Goal: Information Seeking & Learning: Learn about a topic

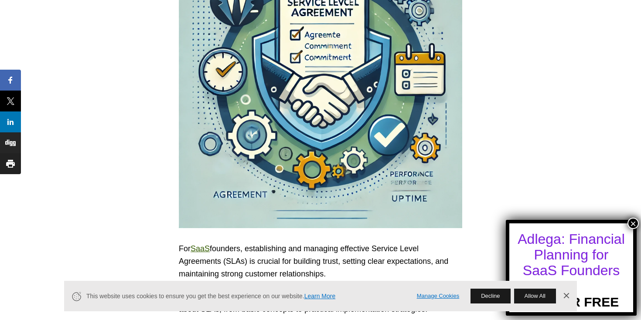
scroll to position [623, 0]
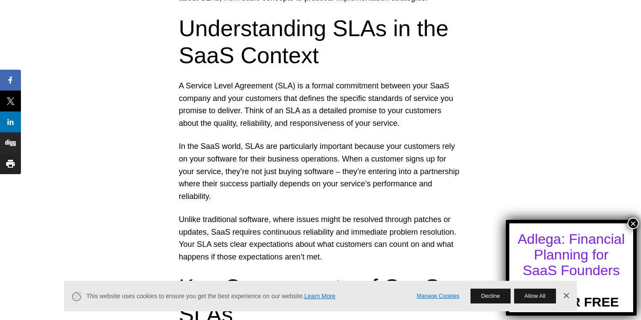
click at [226, 140] on p "In the SaaS world, SLAs are particularly important because your customers rely …" at bounding box center [320, 171] width 283 height 63
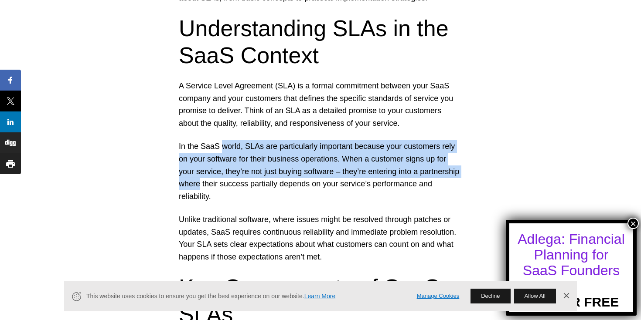
drag, startPoint x: 226, startPoint y: 84, endPoint x: 225, endPoint y: 124, distance: 40.1
click at [225, 140] on p "In the SaaS world, SLAs are particularly important because your customers rely …" at bounding box center [320, 171] width 283 height 63
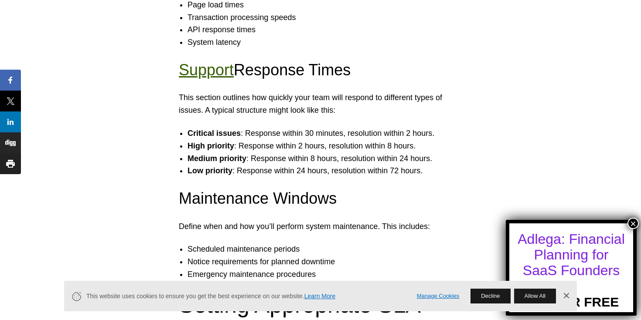
scroll to position [1184, 0]
click at [189, 91] on p "This section outlines how quickly your team will respond to different types of …" at bounding box center [320, 103] width 283 height 25
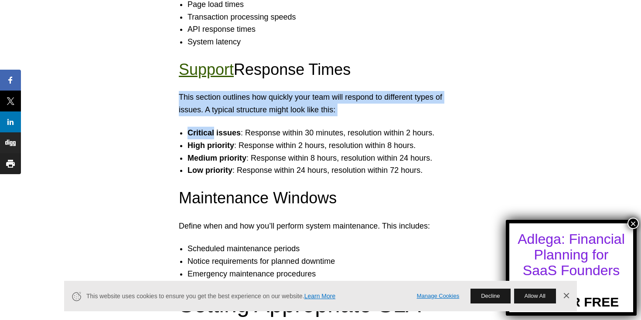
drag, startPoint x: 189, startPoint y: 38, endPoint x: 320, endPoint y: 59, distance: 133.3
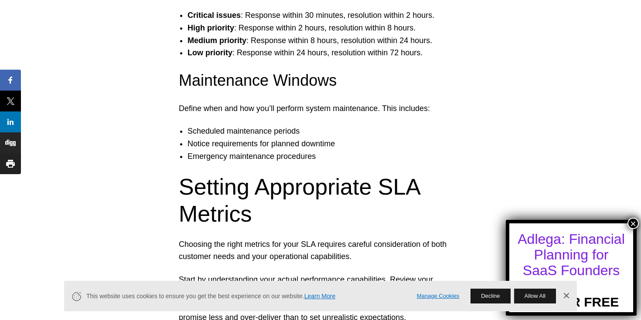
scroll to position [1302, 0]
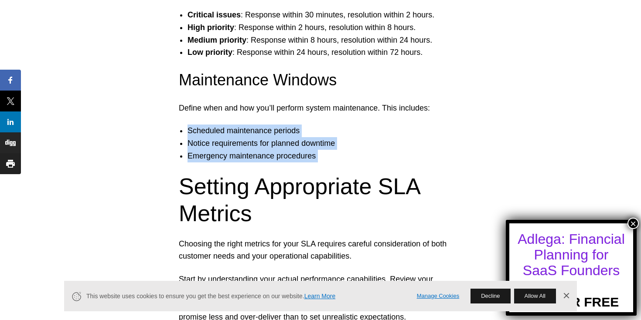
drag, startPoint x: 318, startPoint y: 62, endPoint x: 322, endPoint y: 97, distance: 34.7
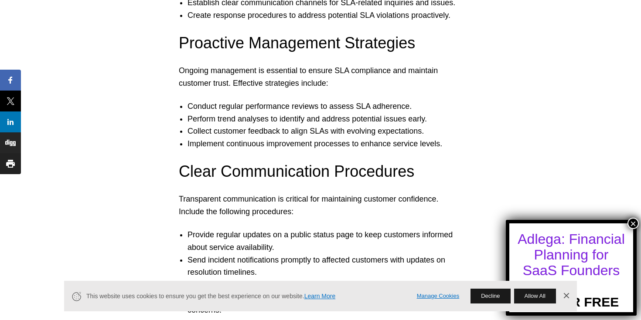
scroll to position [2658, 0]
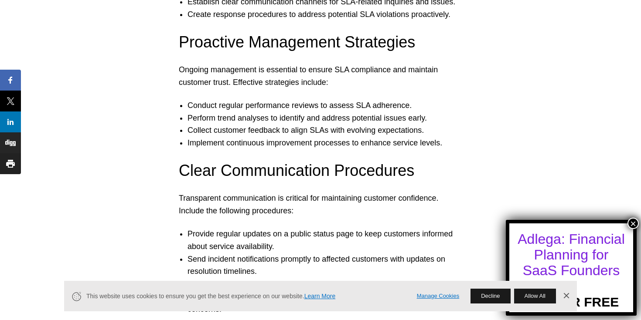
click at [232, 253] on li "Send incident notifications promptly to affected customers with updates on reso…" at bounding box center [328, 265] width 283 height 25
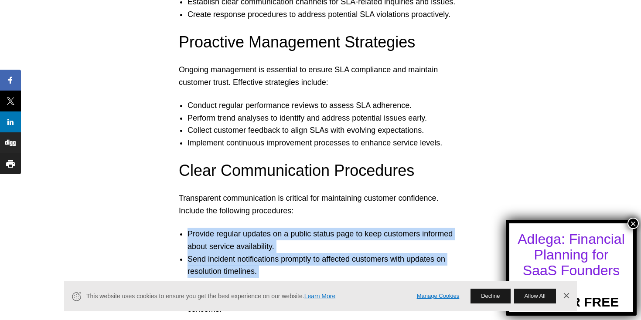
drag, startPoint x: 232, startPoint y: 205, endPoint x: 227, endPoint y: 180, distance: 26.2
click at [227, 228] on ul "Provide regular updates on a public status page to keep customers informed abou…" at bounding box center [320, 272] width 301 height 88
click at [227, 228] on li "Provide regular updates on a public status page to keep customers informed abou…" at bounding box center [328, 240] width 283 height 25
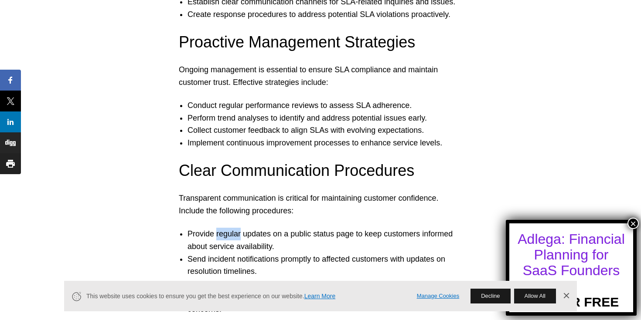
click at [227, 228] on li "Provide regular updates on a public status page to keep customers informed abou…" at bounding box center [328, 240] width 283 height 25
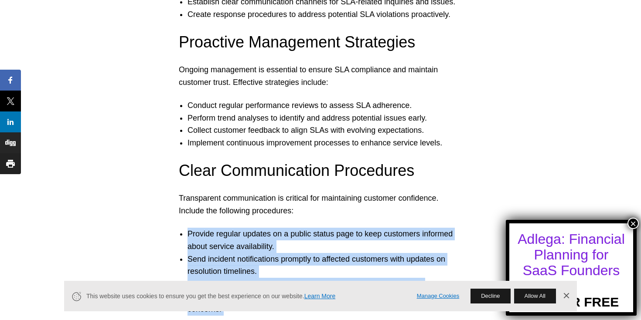
drag, startPoint x: 227, startPoint y: 180, endPoint x: 218, endPoint y: 251, distance: 72.1
click at [218, 251] on ul "Provide regular updates on a public status page to keep customers informed abou…" at bounding box center [320, 272] width 301 height 88
click at [218, 291] on li "Hold customer review meetings to discuss SLA performance and address concerns." at bounding box center [328, 303] width 283 height 25
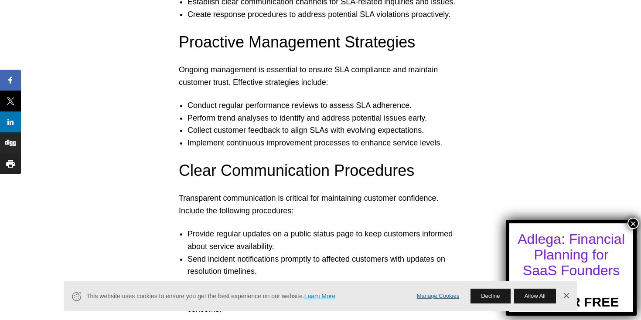
click at [218, 291] on li "Hold customer review meetings to discuss SLA performance and address concerns." at bounding box center [328, 303] width 283 height 25
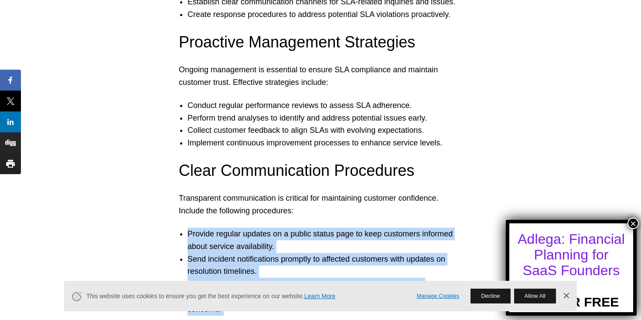
drag, startPoint x: 218, startPoint y: 251, endPoint x: 249, endPoint y: 193, distance: 66.3
click at [249, 228] on ul "Provide regular updates on a public status page to keep customers informed abou…" at bounding box center [320, 272] width 301 height 88
click at [249, 228] on li "Provide regular updates on a public status page to keep customers informed abou…" at bounding box center [328, 240] width 283 height 25
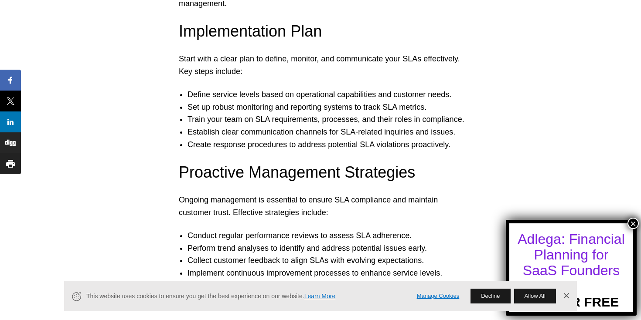
scroll to position [2528, 0]
click at [300, 89] on li "Define service levels based on operational capabilities and customer needs." at bounding box center [328, 95] width 283 height 13
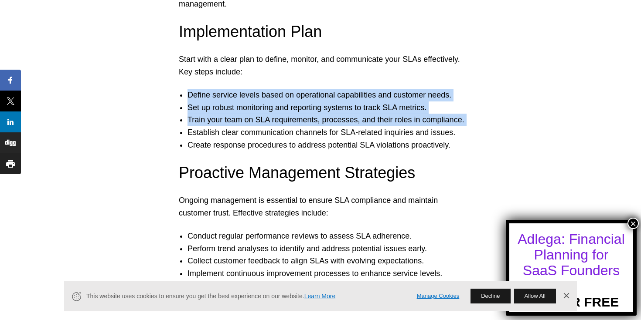
drag, startPoint x: 300, startPoint y: 48, endPoint x: 296, endPoint y: 76, distance: 27.8
click at [296, 89] on ul "Define service levels based on operational capabilities and customer needs. Set…" at bounding box center [320, 120] width 301 height 63
click at [296, 114] on li "Train your team on SLA requirements, processes, and their roles in compliance." at bounding box center [328, 120] width 283 height 13
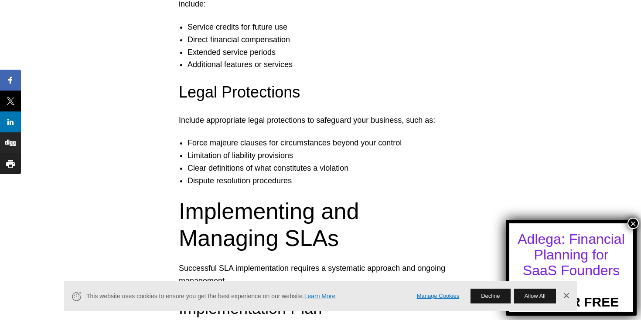
scroll to position [2124, 0]
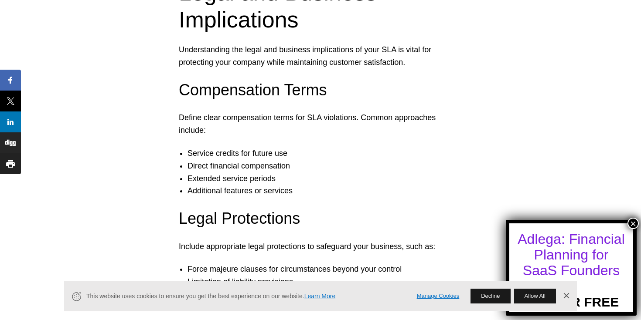
click at [196, 241] on p "Include appropriate legal protections to safeguard your business, such as:" at bounding box center [320, 247] width 283 height 13
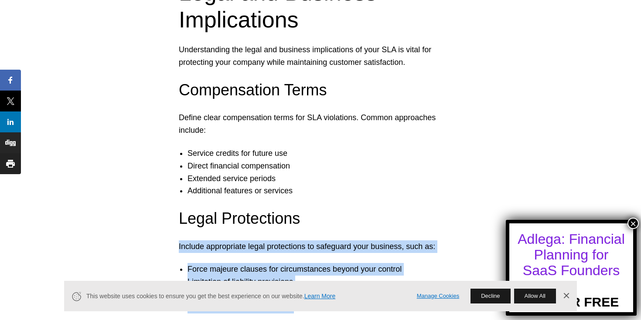
drag, startPoint x: 196, startPoint y: 197, endPoint x: 180, endPoint y: 259, distance: 63.5
click at [187, 301] on li "Dispute resolution procedures" at bounding box center [328, 307] width 283 height 13
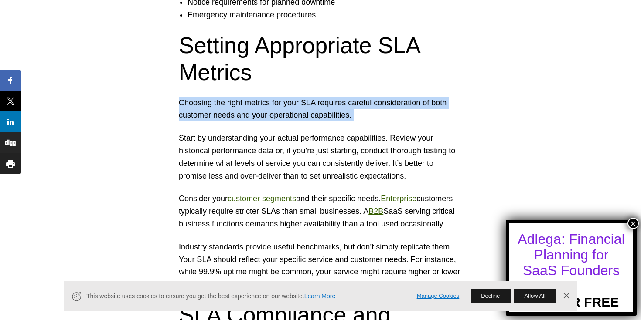
scroll to position [1446, 0]
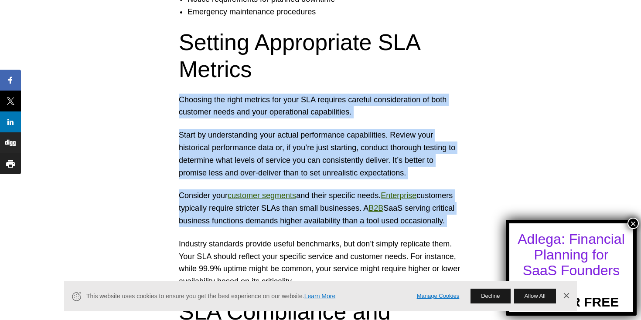
drag, startPoint x: 236, startPoint y: 41, endPoint x: 337, endPoint y: 182, distance: 173.1
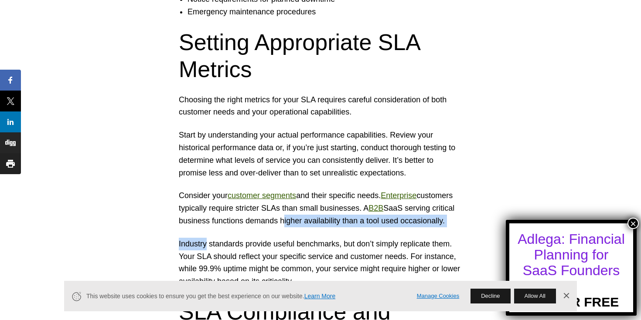
drag, startPoint x: 337, startPoint y: 182, endPoint x: 336, endPoint y: 170, distance: 12.2
click at [335, 190] on p "Consider your customer segments and their specific needs. Enterprise customers …" at bounding box center [320, 208] width 283 height 37
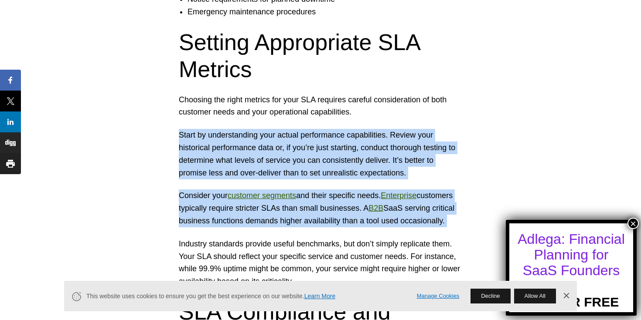
drag, startPoint x: 301, startPoint y: 61, endPoint x: 232, endPoint y: 178, distance: 135.8
click at [232, 190] on p "Consider your customer segments and their specific needs. Enterprise customers …" at bounding box center [320, 208] width 283 height 37
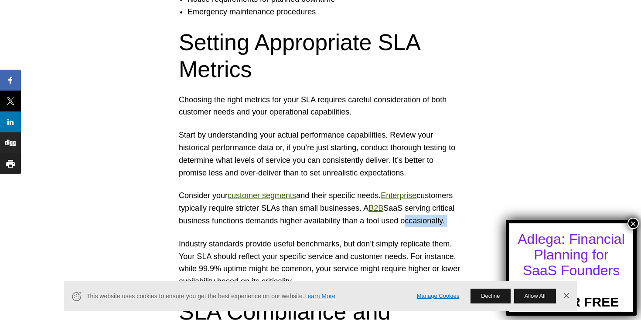
drag, startPoint x: 232, startPoint y: 178, endPoint x: 180, endPoint y: 169, distance: 52.8
click at [180, 190] on p "Consider your customer segments and their specific needs. Enterprise customers …" at bounding box center [320, 208] width 283 height 37
drag, startPoint x: 180, startPoint y: 169, endPoint x: 188, endPoint y: 189, distance: 21.9
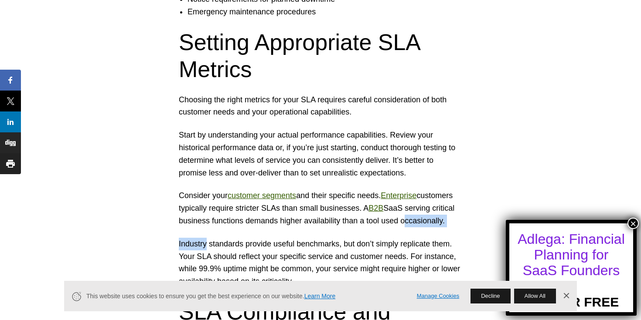
click at [188, 238] on p "Industry standards provide useful benchmarks, but don’t simply replicate them. …" at bounding box center [320, 263] width 283 height 50
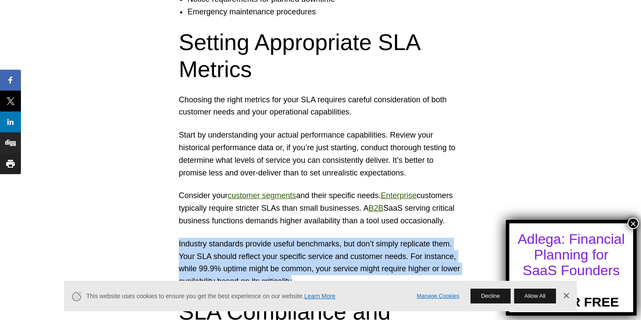
drag, startPoint x: 188, startPoint y: 189, endPoint x: 308, endPoint y: 231, distance: 127.4
click at [308, 238] on p "Industry standards provide useful benchmarks, but don’t simply replicate them. …" at bounding box center [320, 263] width 283 height 50
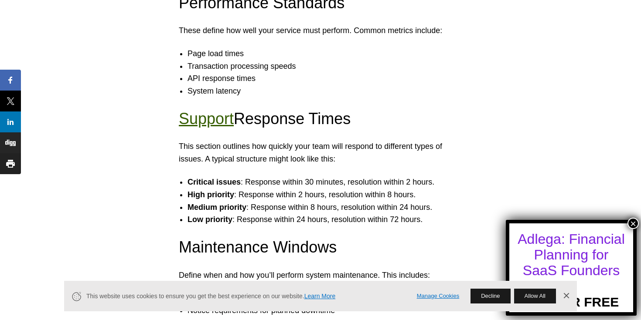
scroll to position [1137, 0]
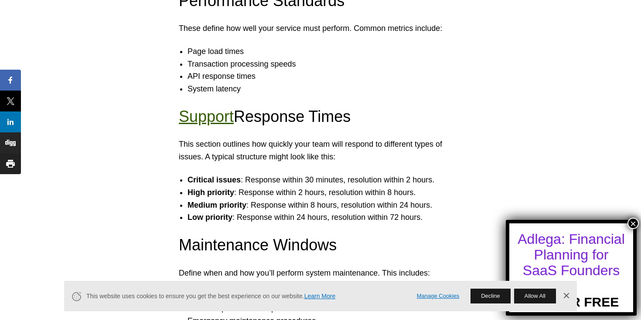
click at [308, 290] on li "Scheduled maintenance periods" at bounding box center [328, 296] width 283 height 13
drag, startPoint x: 308, startPoint y: 231, endPoint x: 301, endPoint y: 263, distance: 33.0
click at [301, 290] on ul "Scheduled maintenance periods Notice requirements for planned downtime Emergenc…" at bounding box center [320, 308] width 301 height 37
click at [301, 315] on li "Emergency maintenance procedures" at bounding box center [328, 321] width 283 height 13
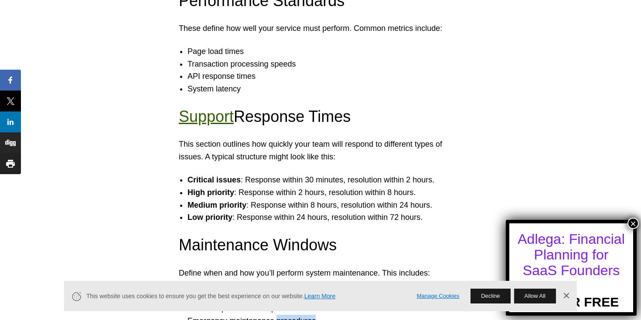
click at [301, 315] on li "Emergency maintenance procedures" at bounding box center [328, 321] width 283 height 13
drag, startPoint x: 301, startPoint y: 263, endPoint x: 296, endPoint y: 237, distance: 26.6
click at [296, 290] on ul "Scheduled maintenance periods Notice requirements for planned downtime Emergenc…" at bounding box center [320, 308] width 301 height 37
click at [296, 290] on li "Scheduled maintenance periods" at bounding box center [328, 296] width 283 height 13
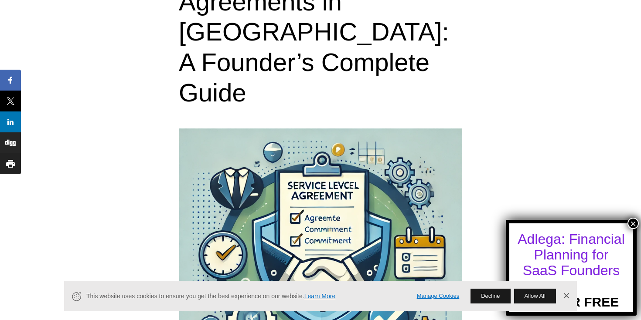
scroll to position [97, 0]
